Goal: Complete application form

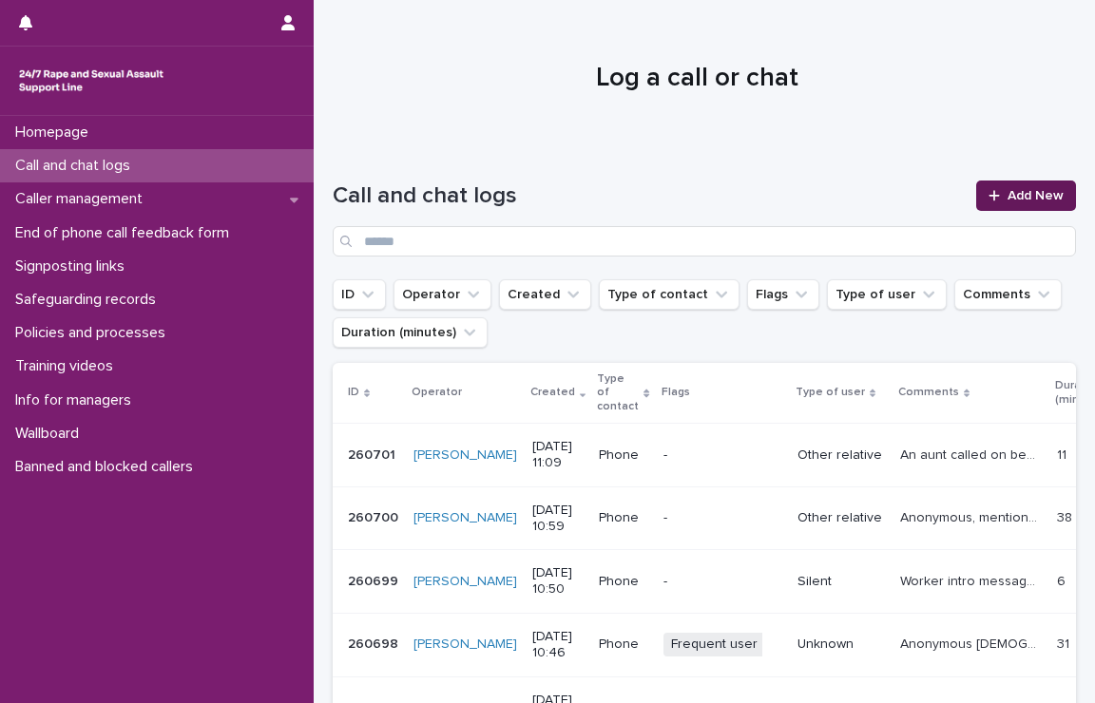
click at [1004, 184] on link "Add New" at bounding box center [1026, 196] width 100 height 30
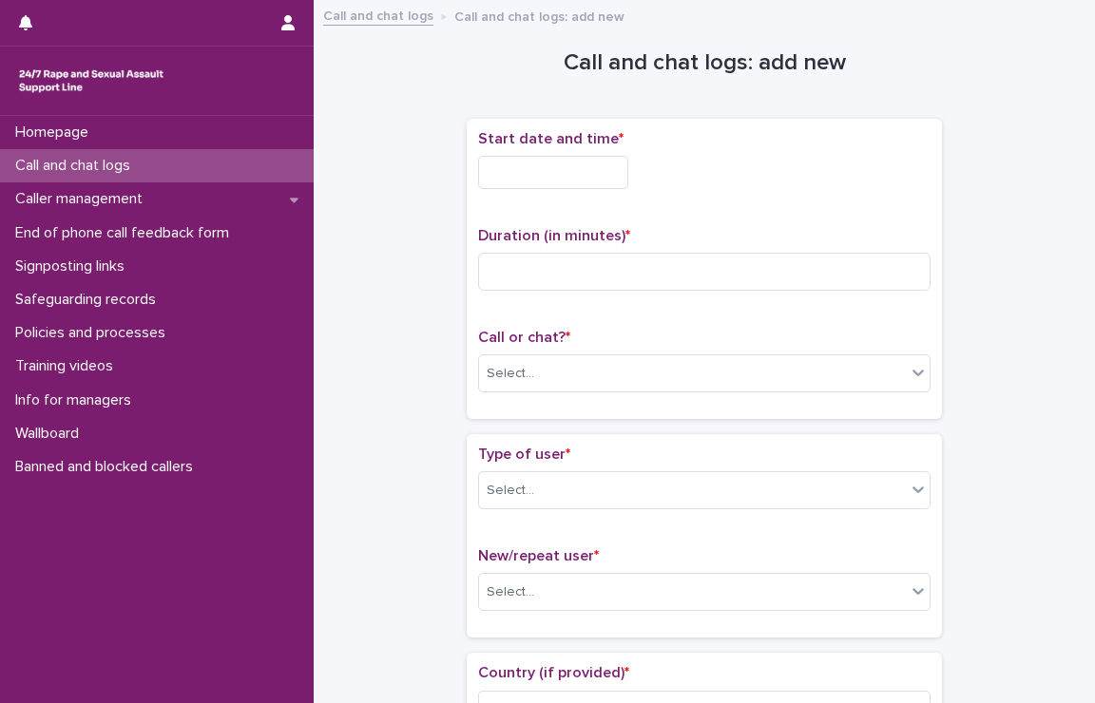
click at [552, 174] on input "text" at bounding box center [553, 172] width 150 height 33
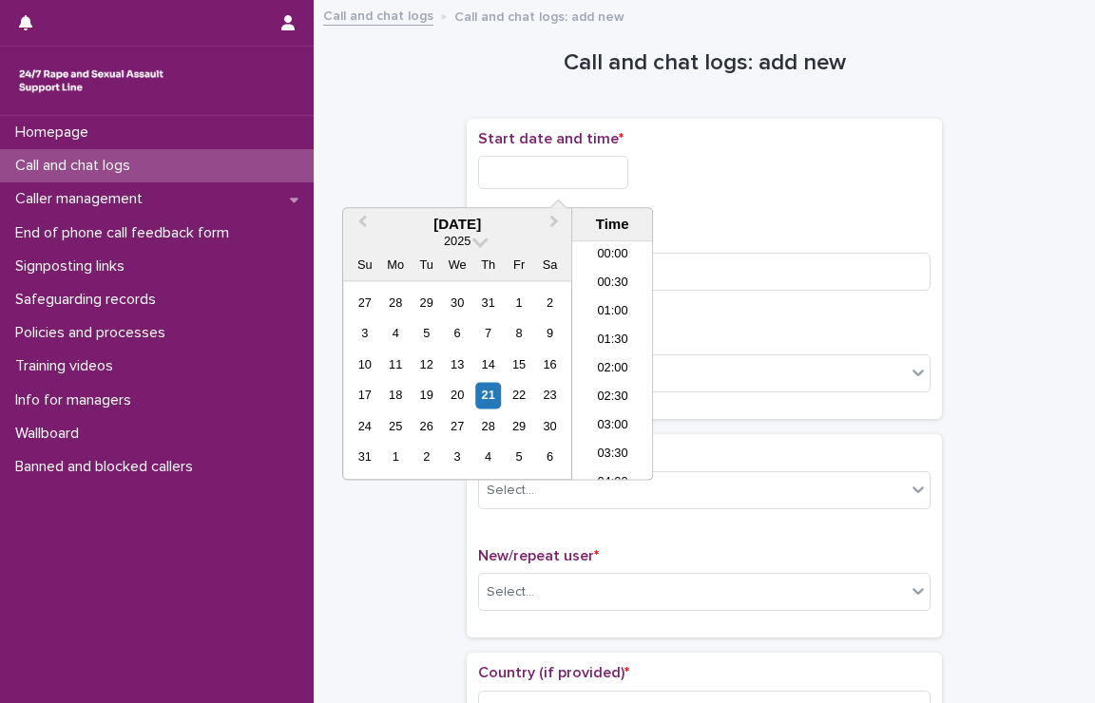
scroll to position [523, 0]
click at [604, 355] on li "11:00" at bounding box center [612, 361] width 81 height 29
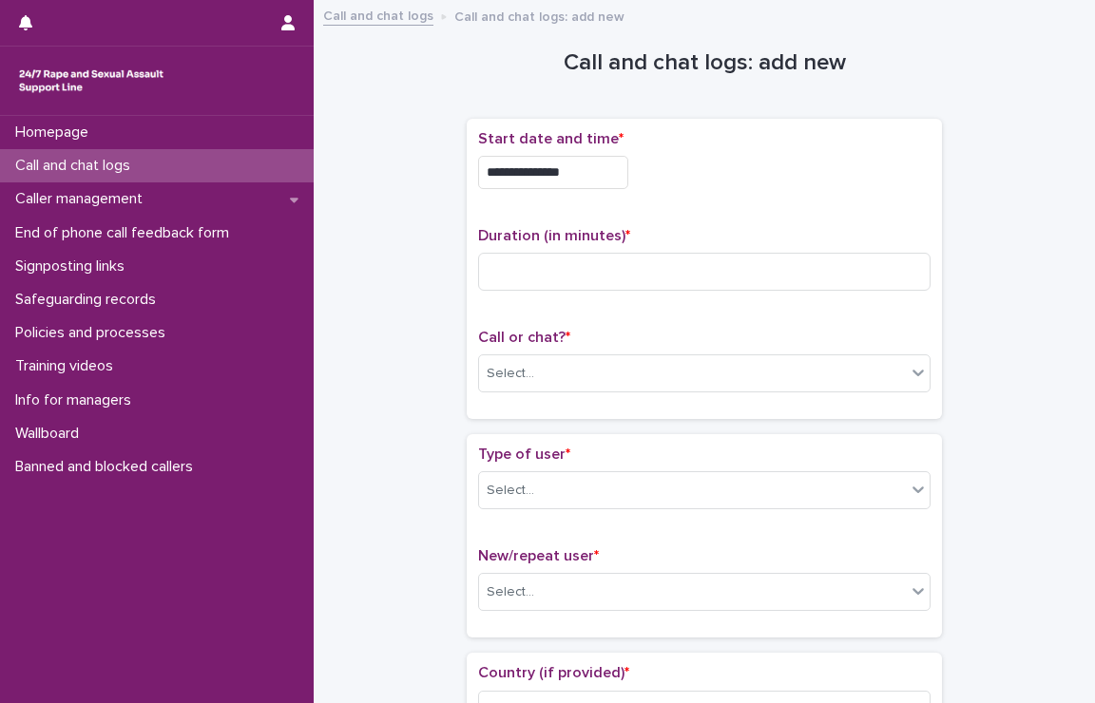
click at [596, 170] on input "**********" at bounding box center [553, 172] width 150 height 33
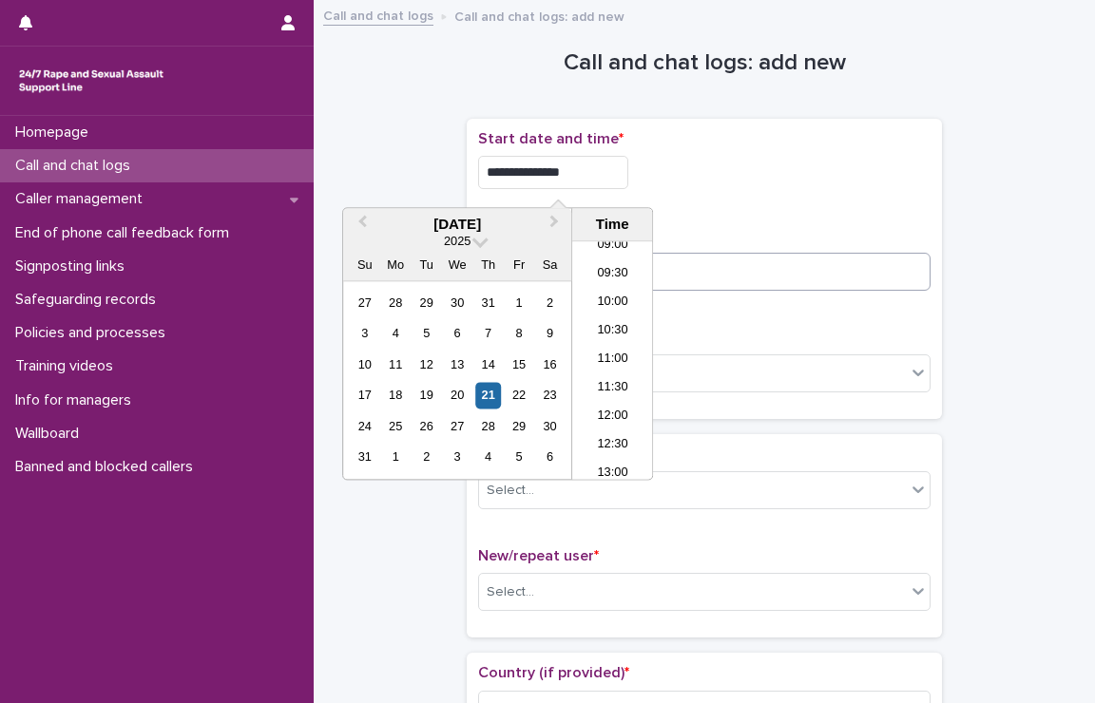
type input "**********"
click at [683, 271] on input at bounding box center [704, 272] width 452 height 38
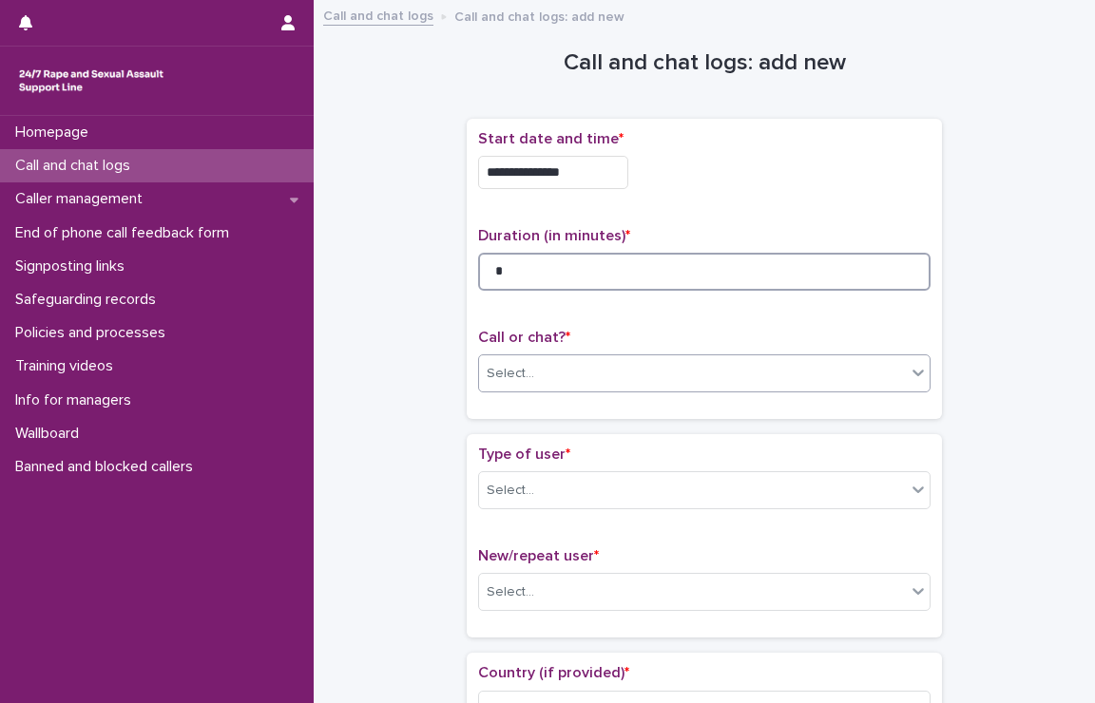
type input "*"
click at [547, 372] on div "Select..." at bounding box center [692, 373] width 427 height 31
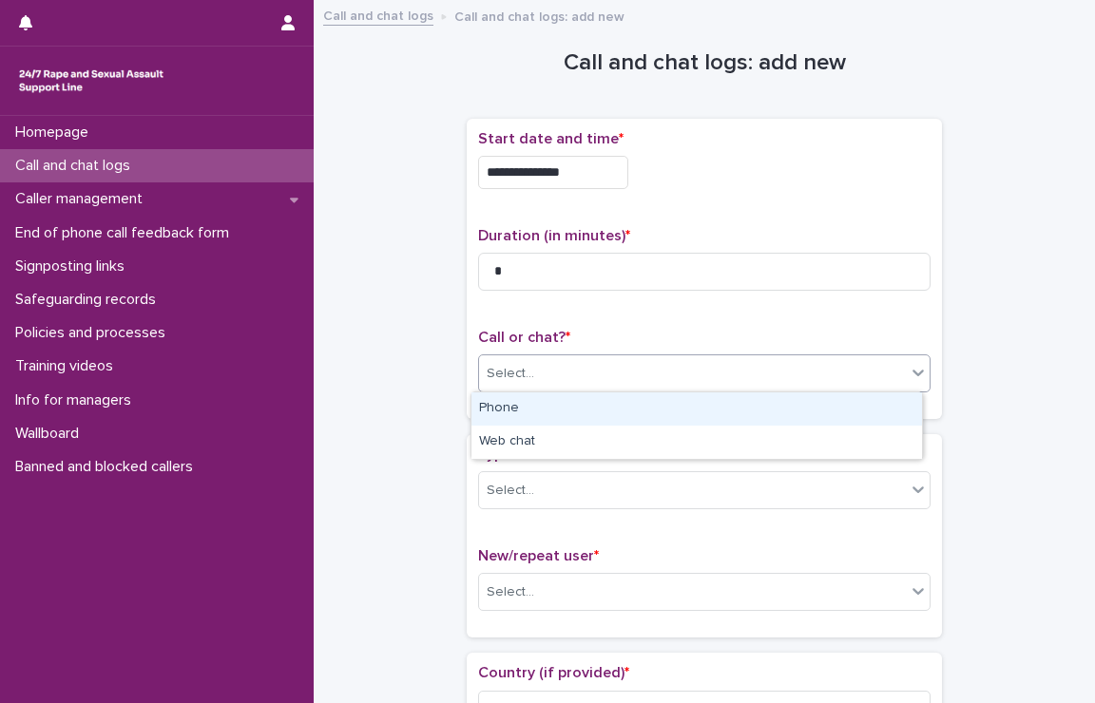
drag, startPoint x: 542, startPoint y: 405, endPoint x: 543, endPoint y: 425, distance: 20.0
click at [542, 406] on div "Phone" at bounding box center [696, 408] width 450 height 33
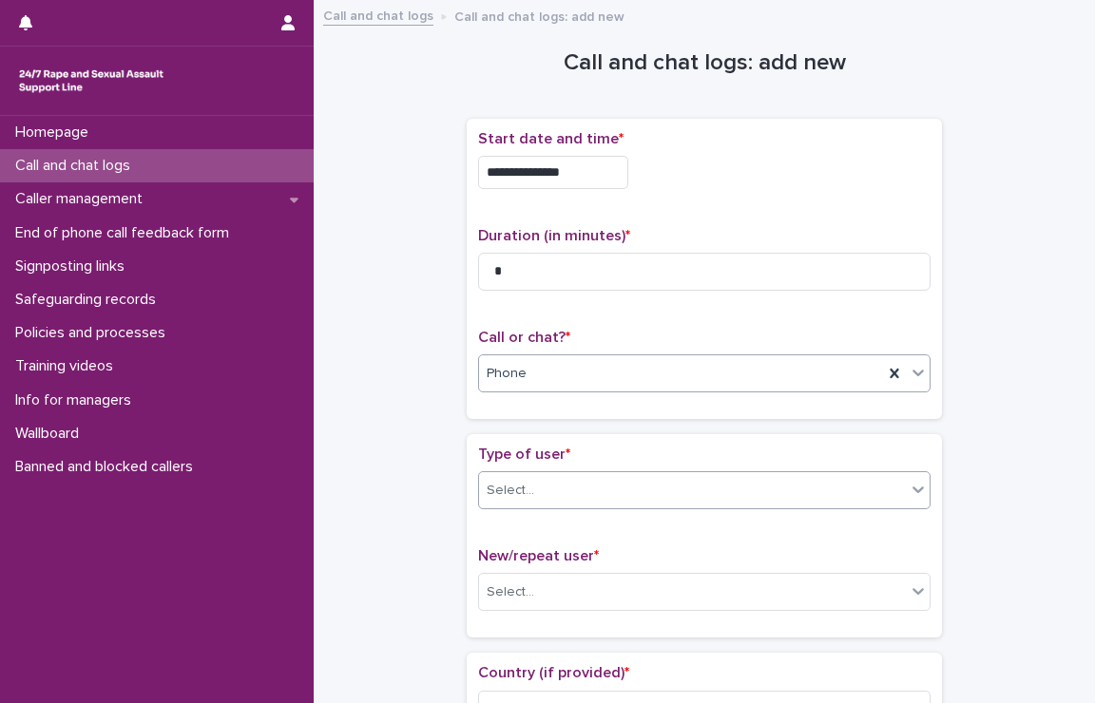
click at [553, 485] on div "Select..." at bounding box center [692, 490] width 427 height 31
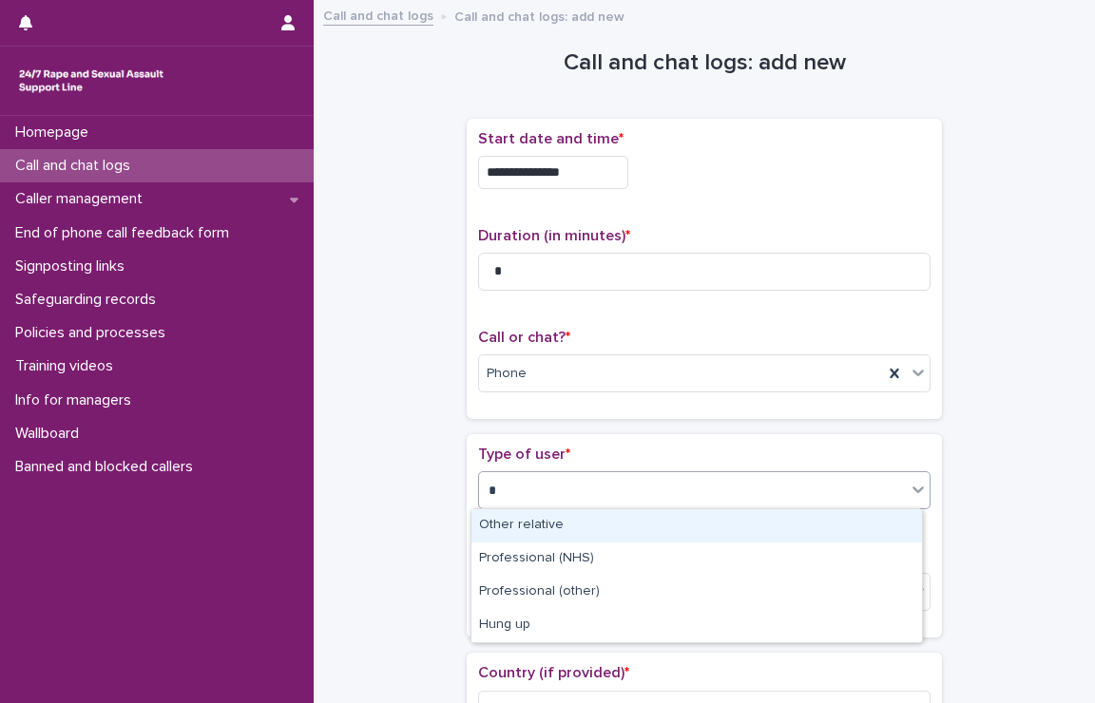
type input "**"
click at [549, 535] on div "Hung up" at bounding box center [696, 525] width 450 height 33
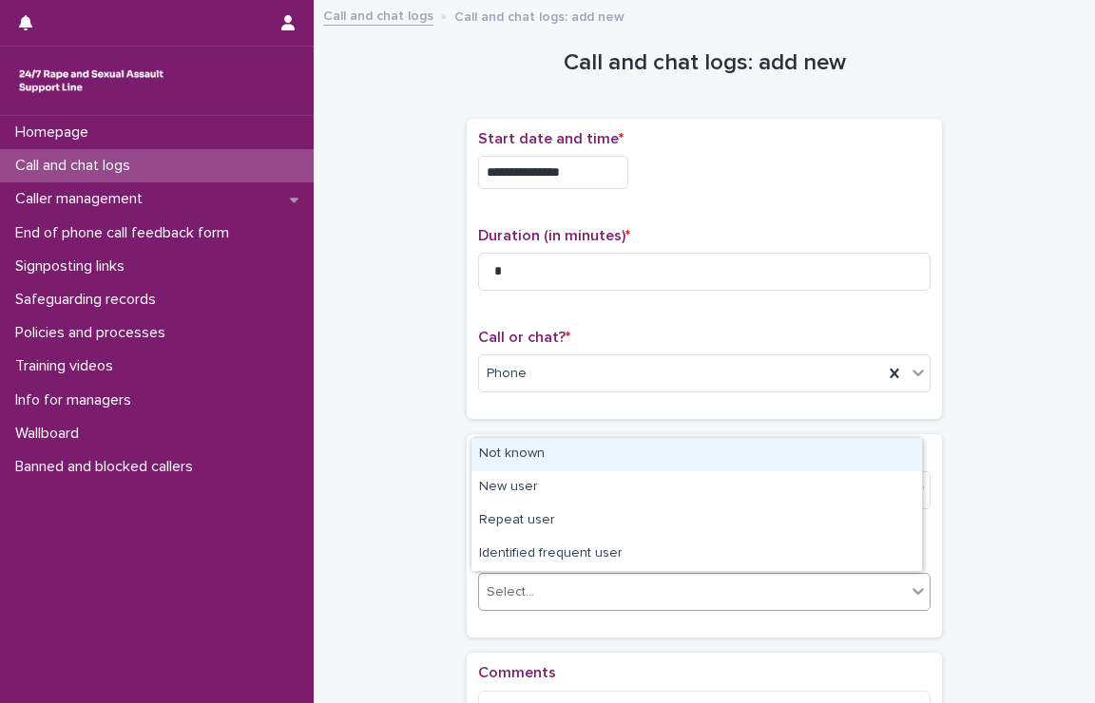
click at [549, 581] on div "Select..." at bounding box center [692, 592] width 427 height 31
click at [521, 446] on div "Not known" at bounding box center [696, 454] width 450 height 33
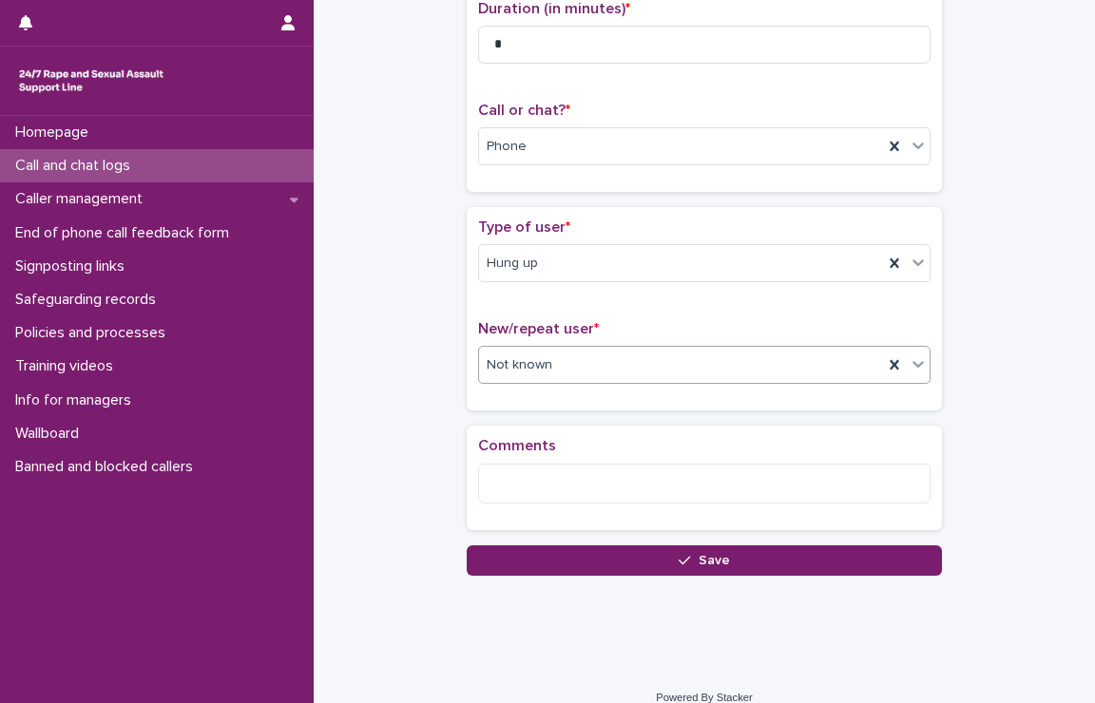
scroll to position [247, 0]
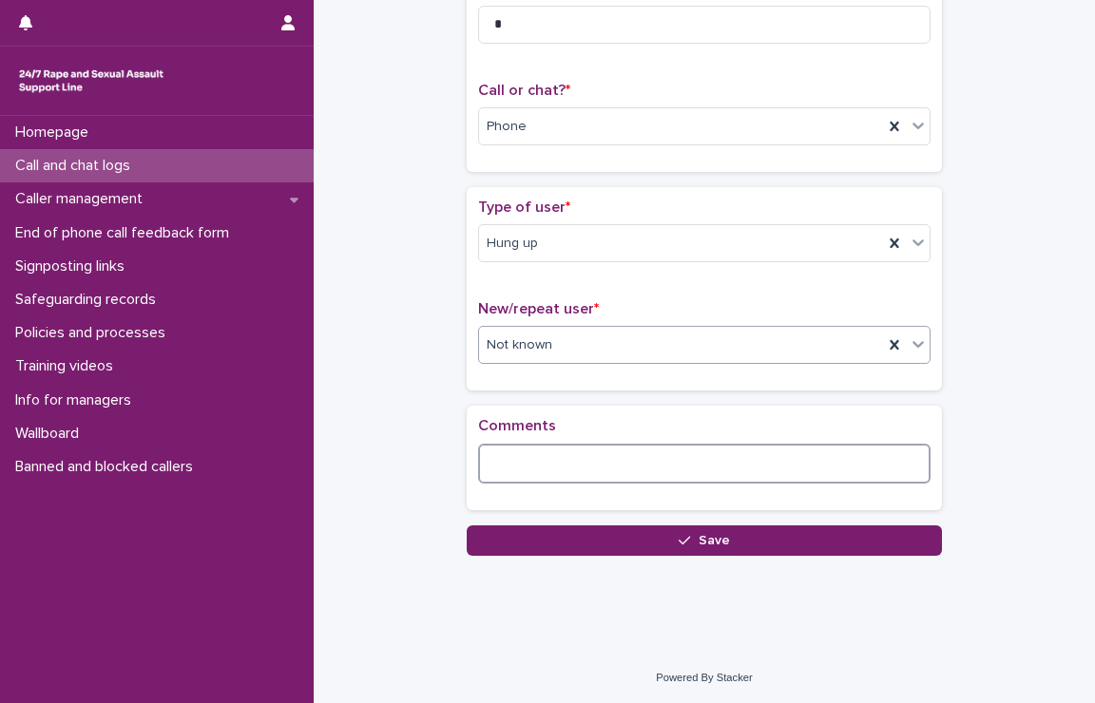
click at [540, 464] on textarea at bounding box center [704, 464] width 452 height 41
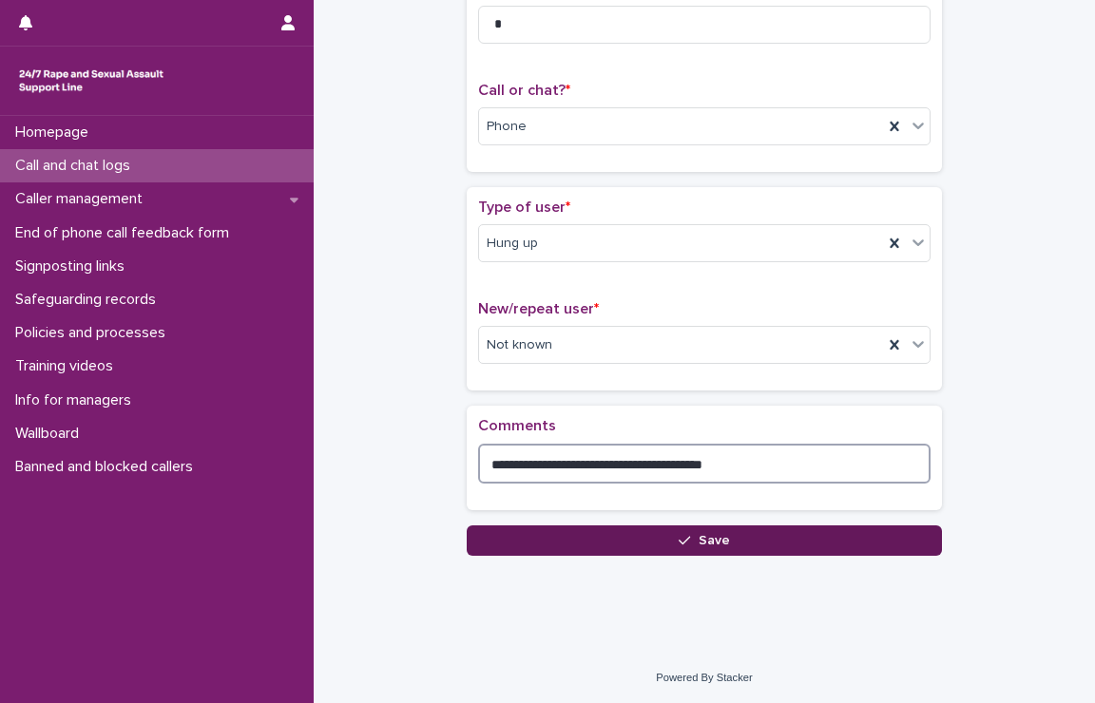
type textarea "**********"
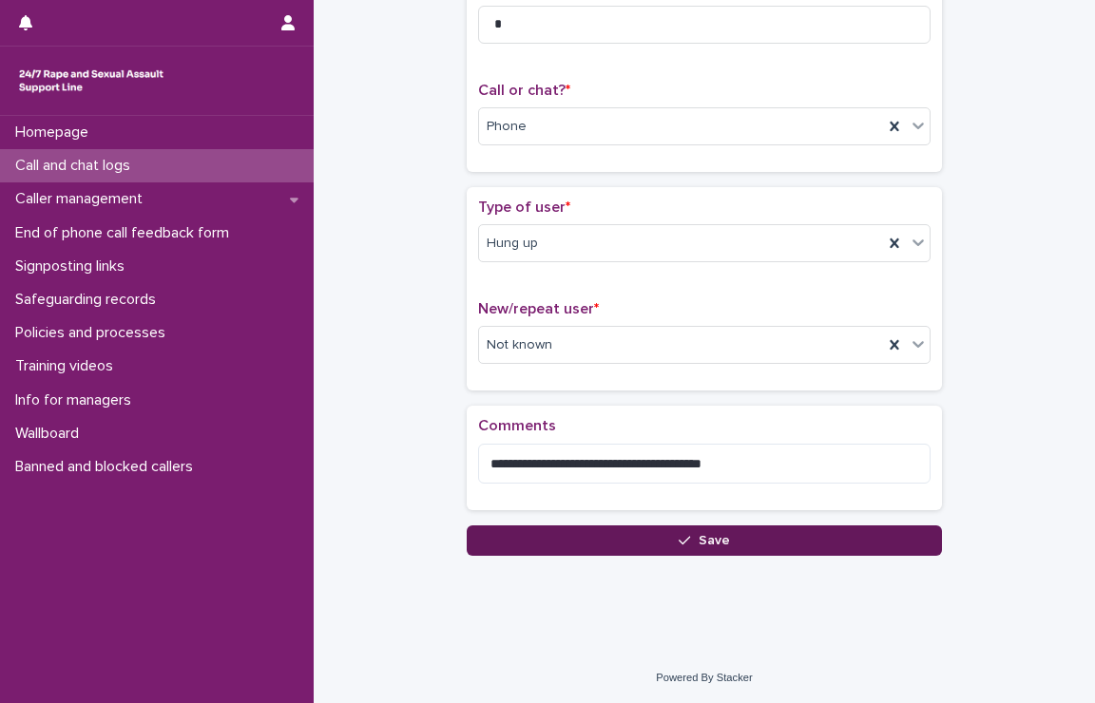
click at [791, 531] on button "Save" at bounding box center [704, 540] width 475 height 30
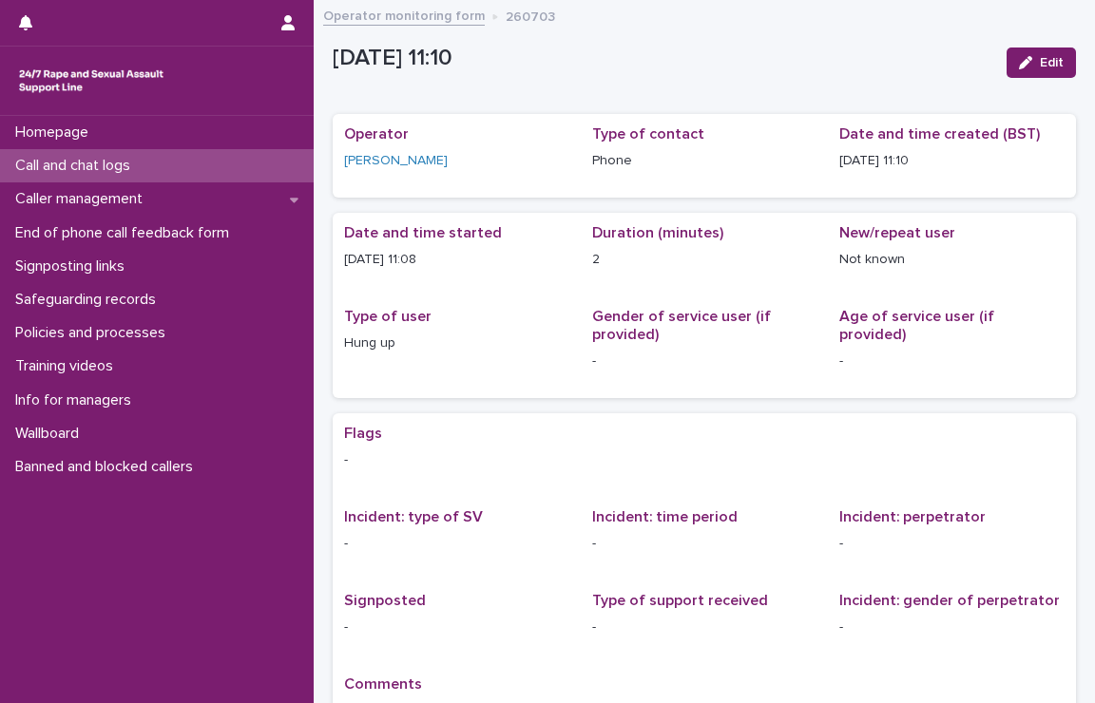
click at [177, 161] on div "Call and chat logs" at bounding box center [157, 165] width 314 height 33
